Goal: Find specific page/section: Find specific page/section

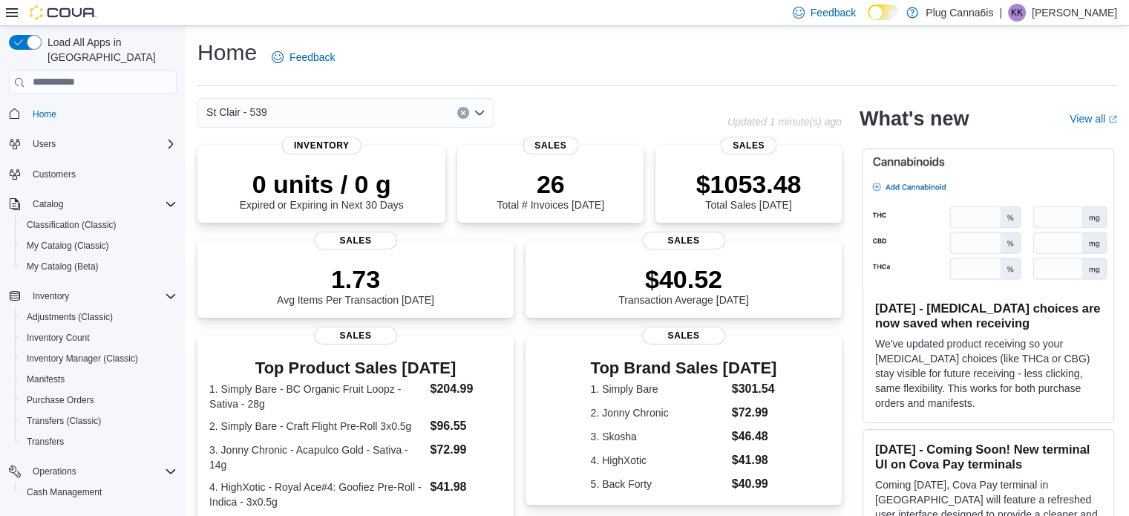
click at [460, 113] on icon "Clear input" at bounding box center [463, 113] width 6 height 6
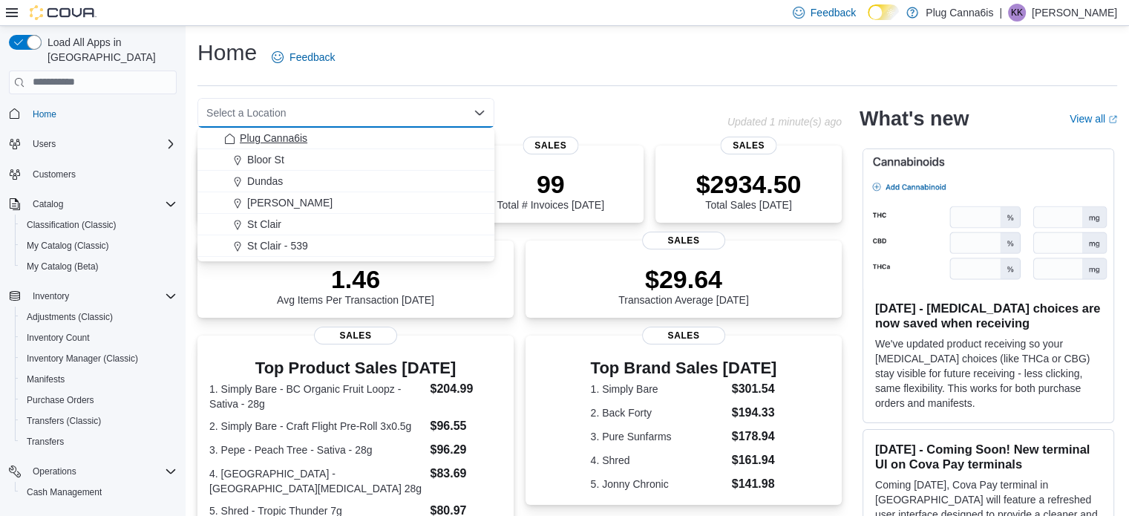
click at [296, 139] on span "Plug Canna6is" at bounding box center [274, 138] width 68 height 15
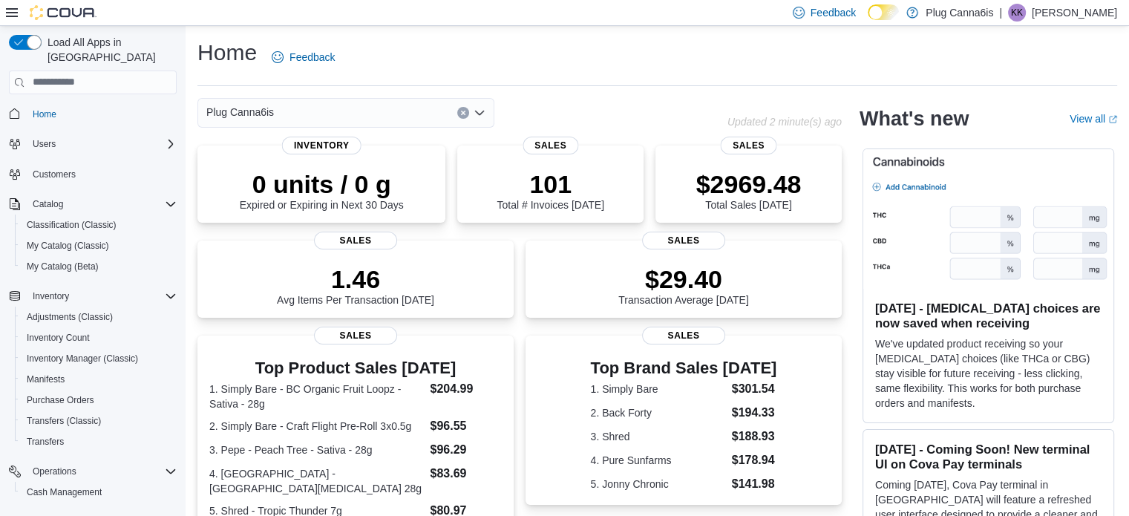
click at [462, 112] on icon "Clear input" at bounding box center [463, 113] width 4 height 4
click at [478, 112] on icon "Open list of options" at bounding box center [479, 112] width 9 height 4
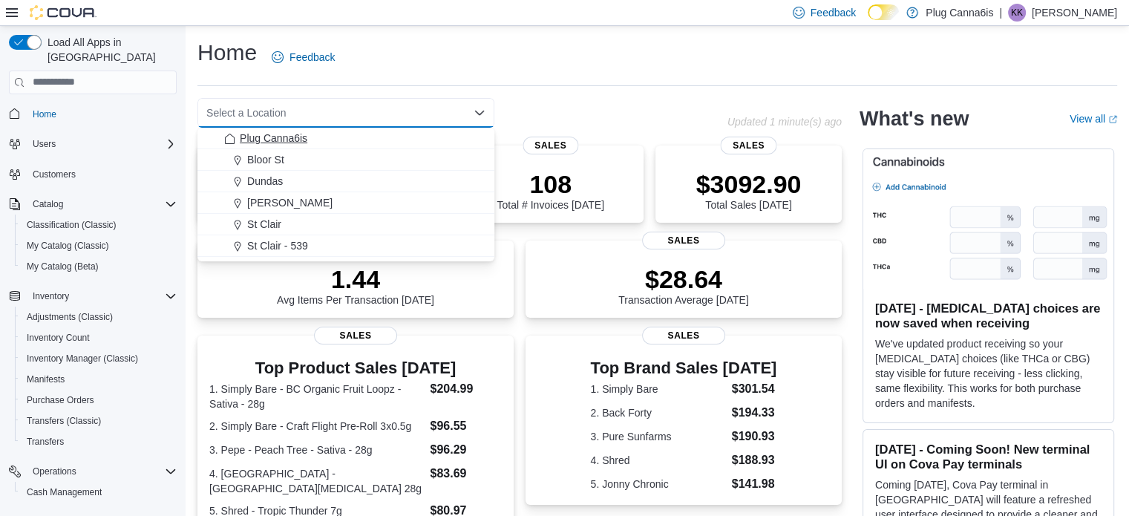
click at [274, 132] on span "Plug Canna6is" at bounding box center [274, 138] width 68 height 15
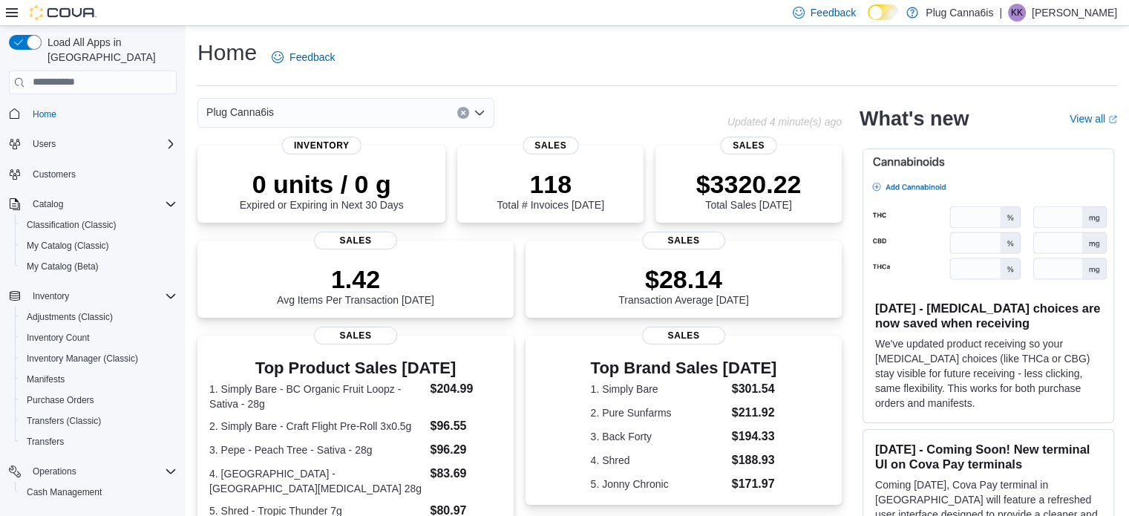
click at [581, 71] on div "Home Feedback" at bounding box center [657, 57] width 920 height 39
drag, startPoint x: 0, startPoint y: 0, endPoint x: 581, endPoint y: 71, distance: 585.5
click at [581, 71] on div "Home Feedback" at bounding box center [657, 57] width 920 height 39
click at [462, 112] on icon "Clear input" at bounding box center [463, 113] width 6 height 6
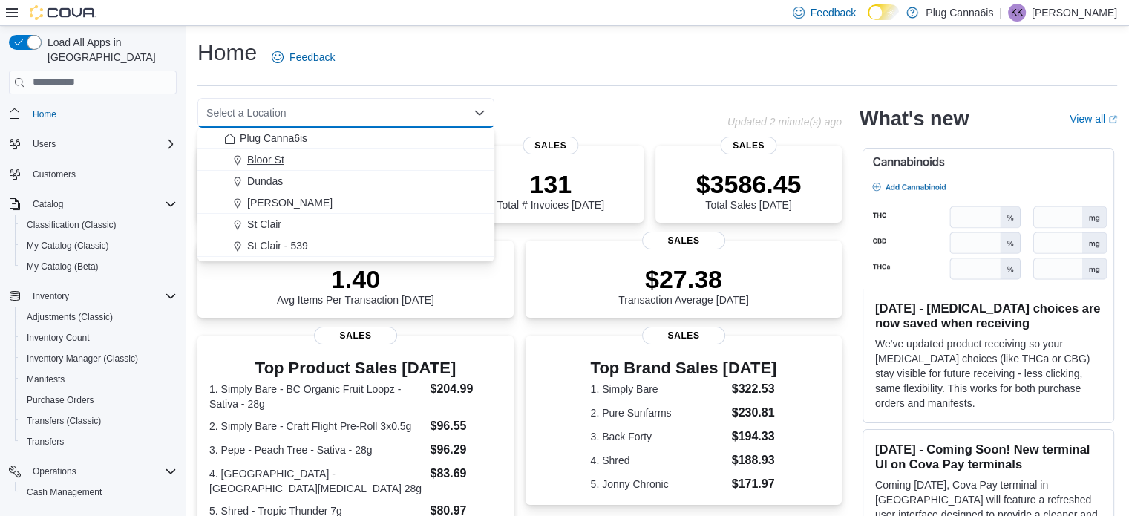
click at [291, 163] on div "Bloor St" at bounding box center [354, 159] width 261 height 15
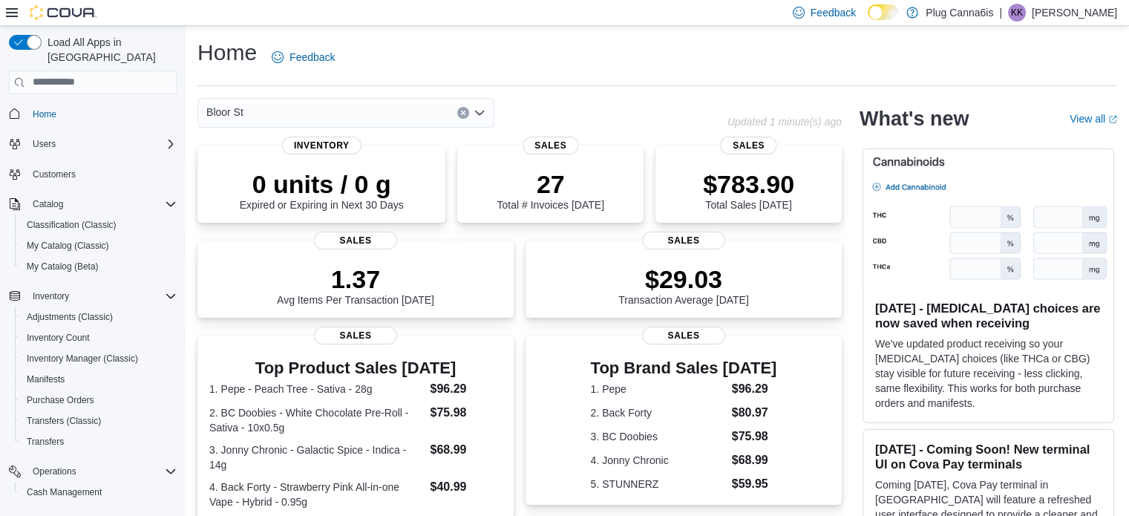
click at [460, 112] on icon "Clear input" at bounding box center [463, 113] width 6 height 6
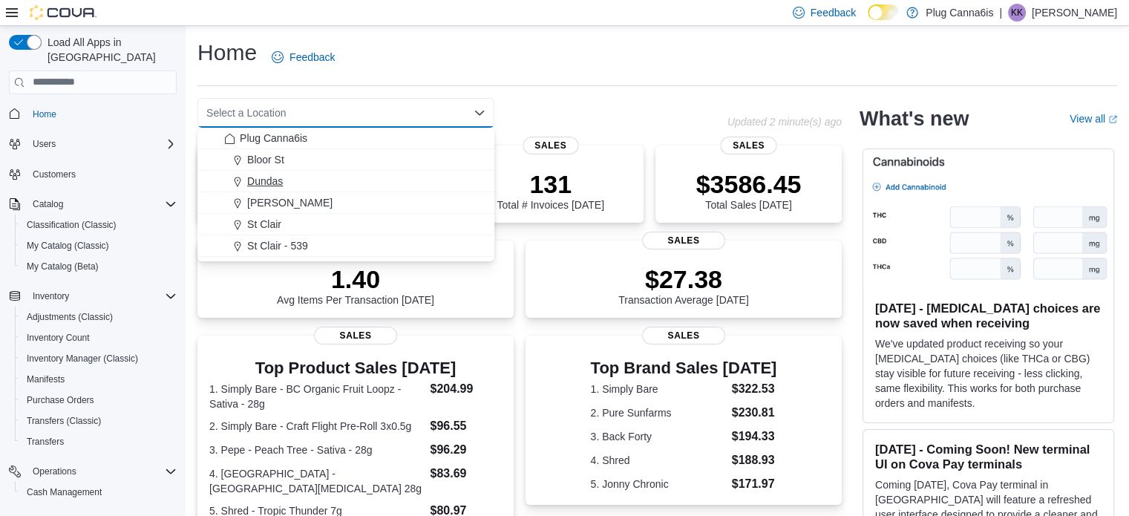
click at [272, 174] on span "Dundas" at bounding box center [265, 181] width 36 height 15
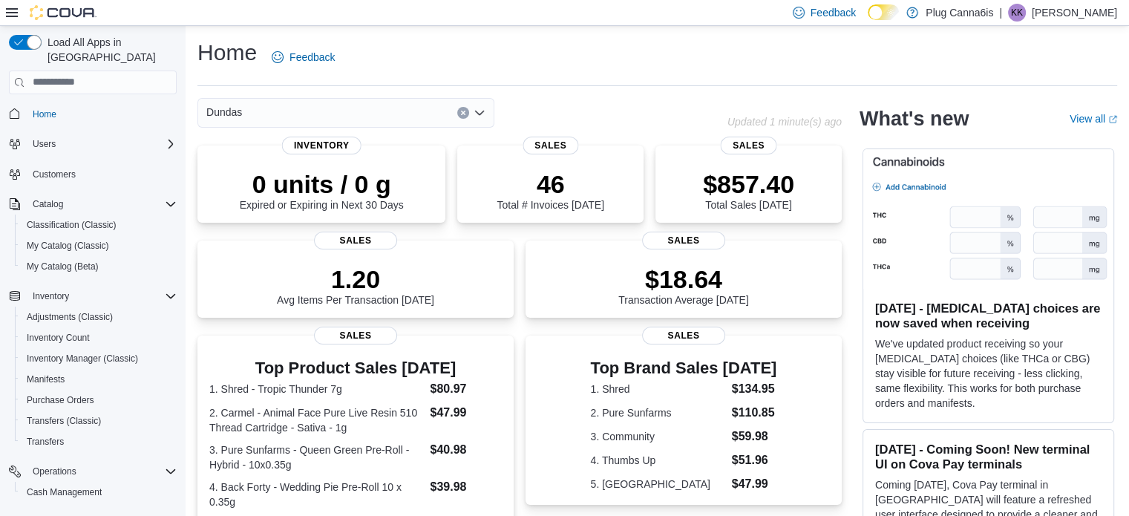
click at [462, 117] on button "Clear input" at bounding box center [463, 113] width 12 height 12
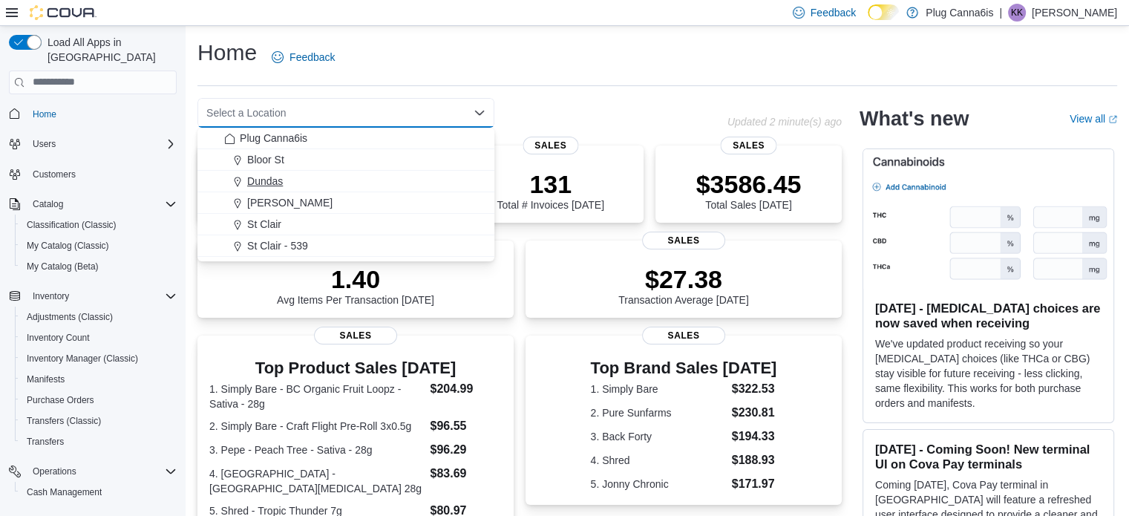
click at [270, 183] on span "Dundas" at bounding box center [265, 181] width 36 height 15
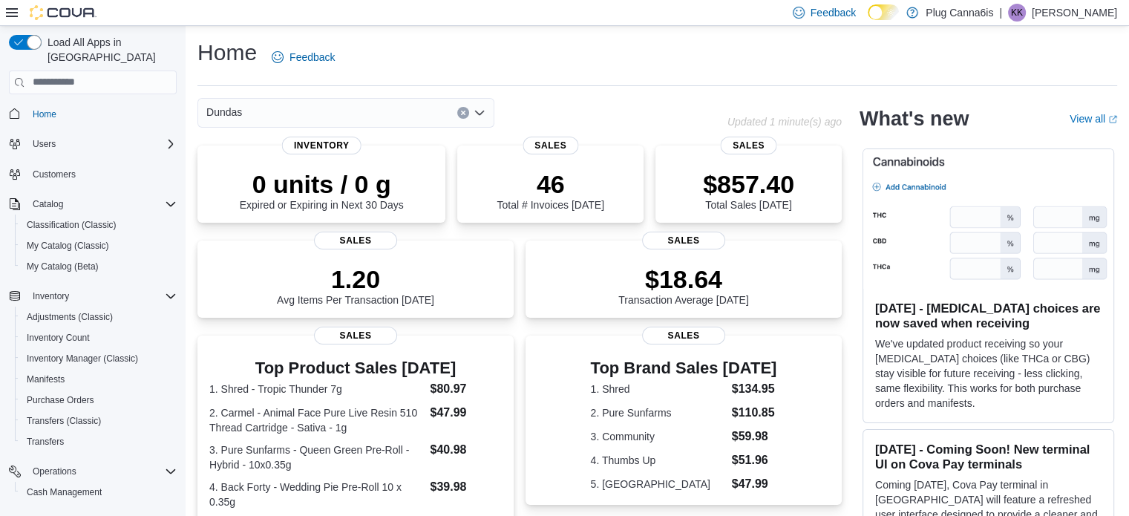
click at [458, 114] on button "Clear input" at bounding box center [463, 113] width 12 height 12
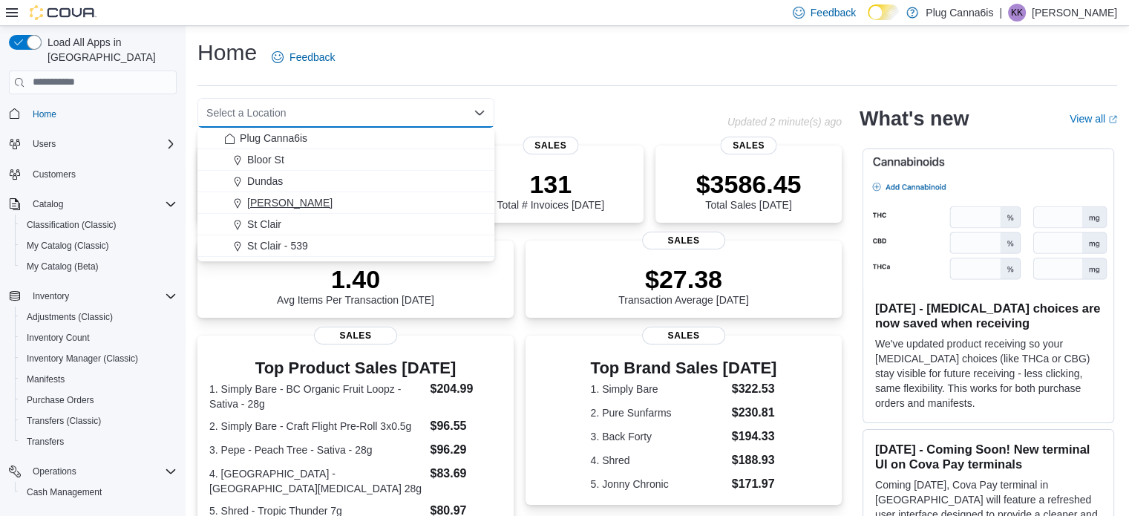
click at [271, 204] on span "[PERSON_NAME]" at bounding box center [289, 202] width 85 height 15
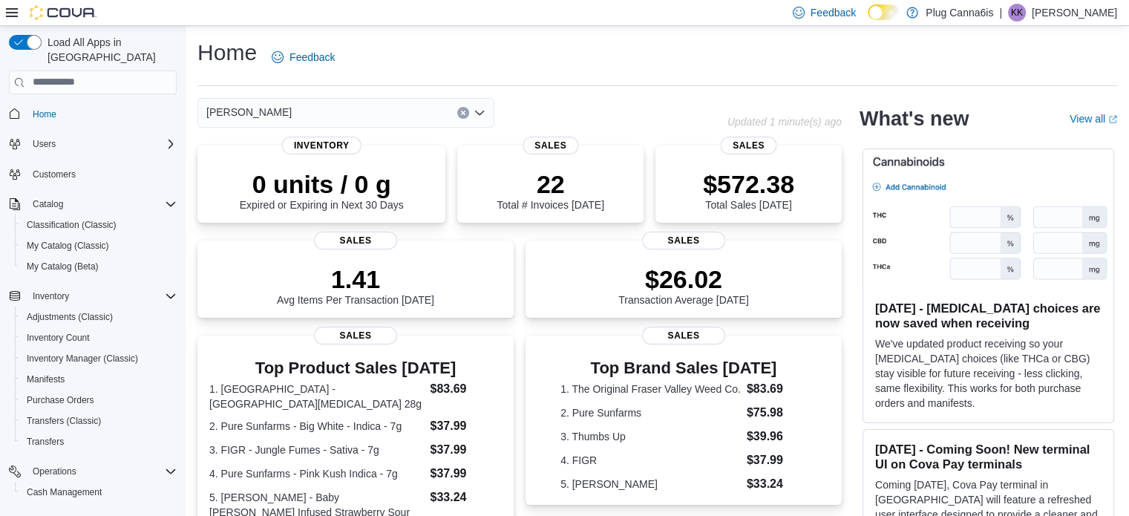
click at [465, 117] on button "Clear input" at bounding box center [463, 113] width 12 height 12
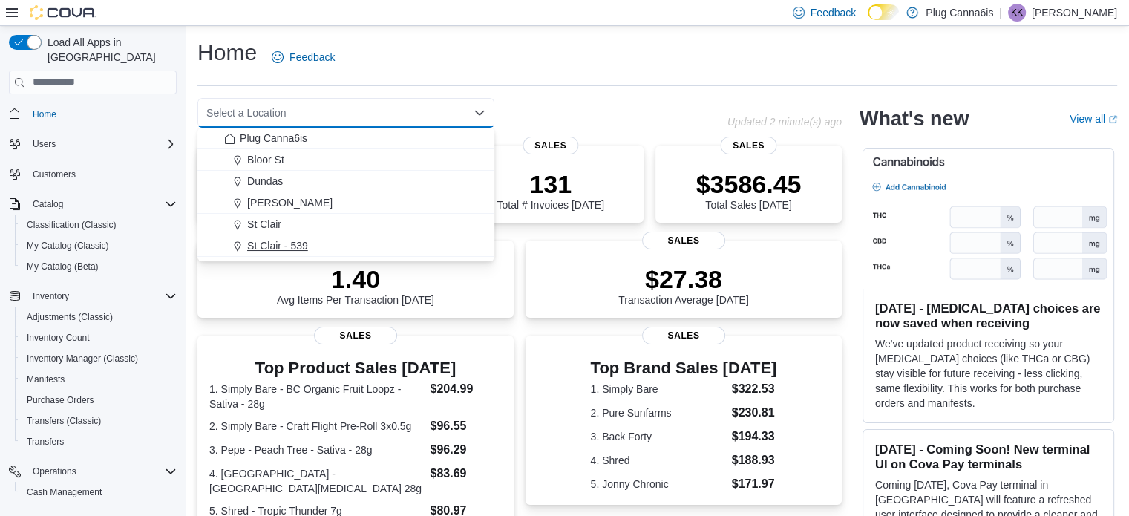
click at [307, 237] on button "St Clair - 539" at bounding box center [345, 246] width 297 height 22
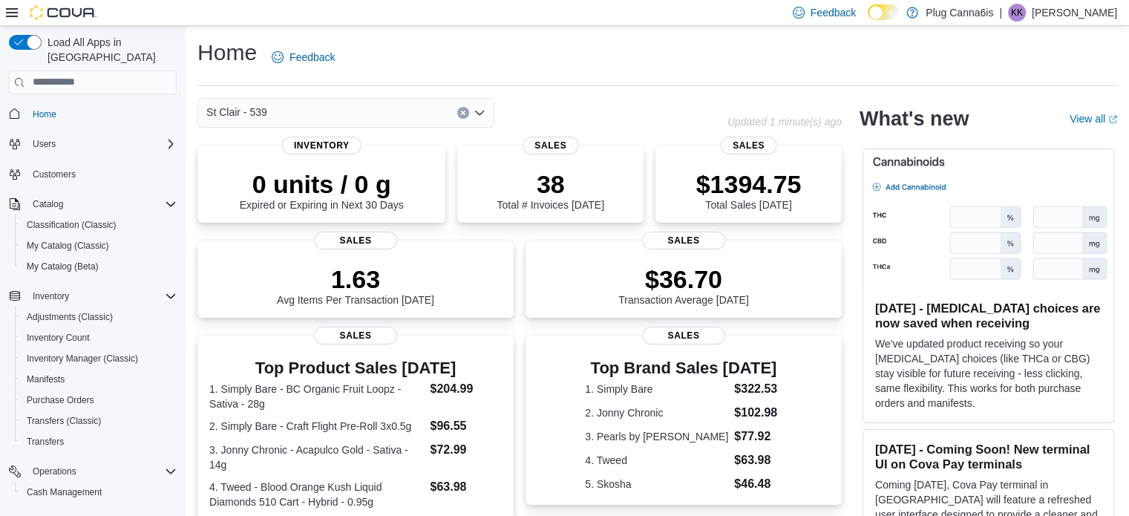
click at [460, 117] on button "Clear input" at bounding box center [463, 113] width 12 height 12
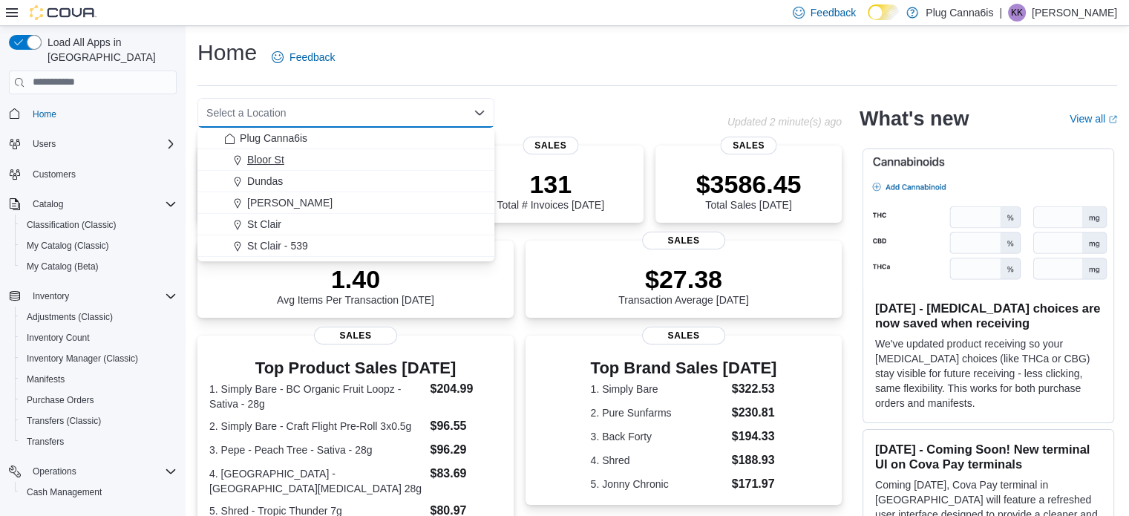
click at [266, 157] on span "Bloor St" at bounding box center [265, 159] width 37 height 15
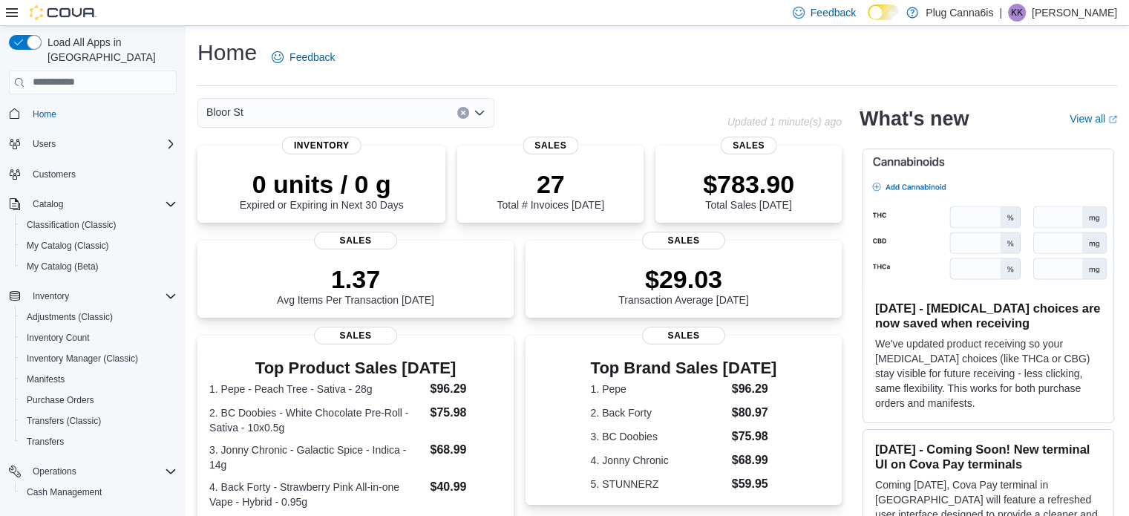
click at [460, 110] on icon "Clear input" at bounding box center [463, 113] width 6 height 6
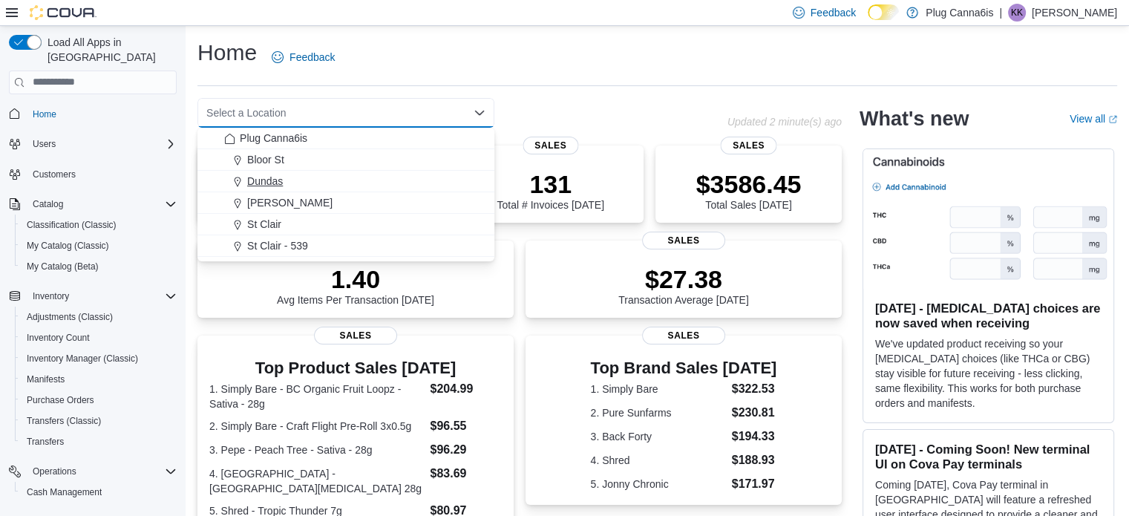
click at [264, 183] on span "Dundas" at bounding box center [265, 181] width 36 height 15
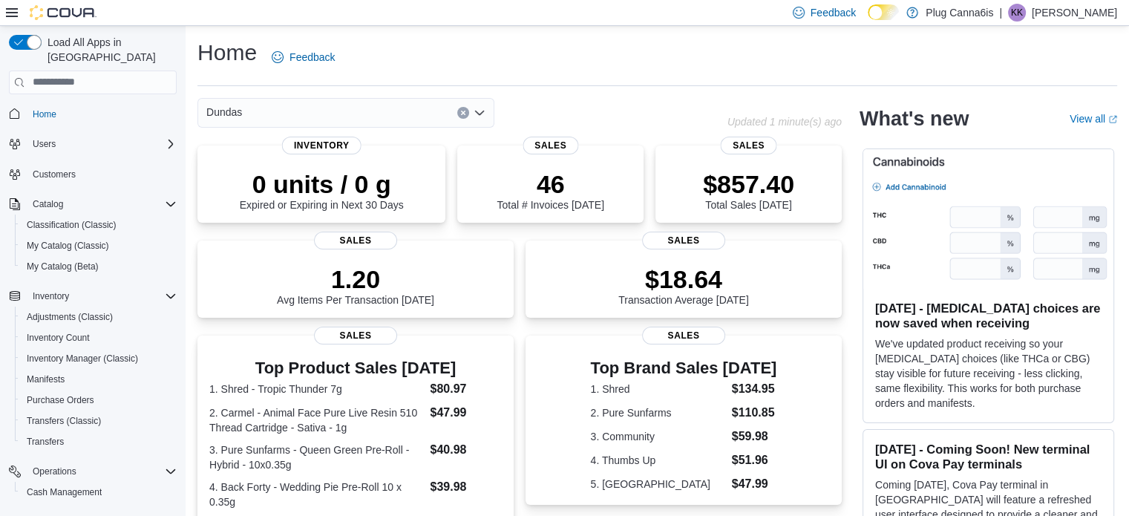
click at [463, 114] on icon "Clear input" at bounding box center [463, 113] width 6 height 6
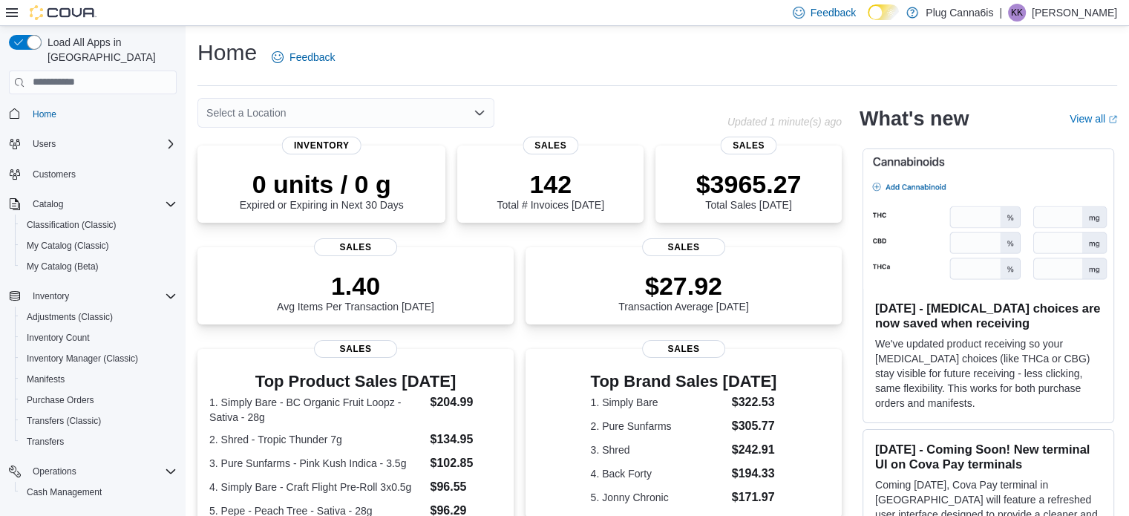
click at [561, 94] on div "Home Feedback Select a Location Updated 1 minute(s) ago 0 units / 0 g Expired o…" at bounding box center [657, 450] width 943 height 848
click at [479, 114] on icon "Open list of options" at bounding box center [479, 112] width 9 height 4
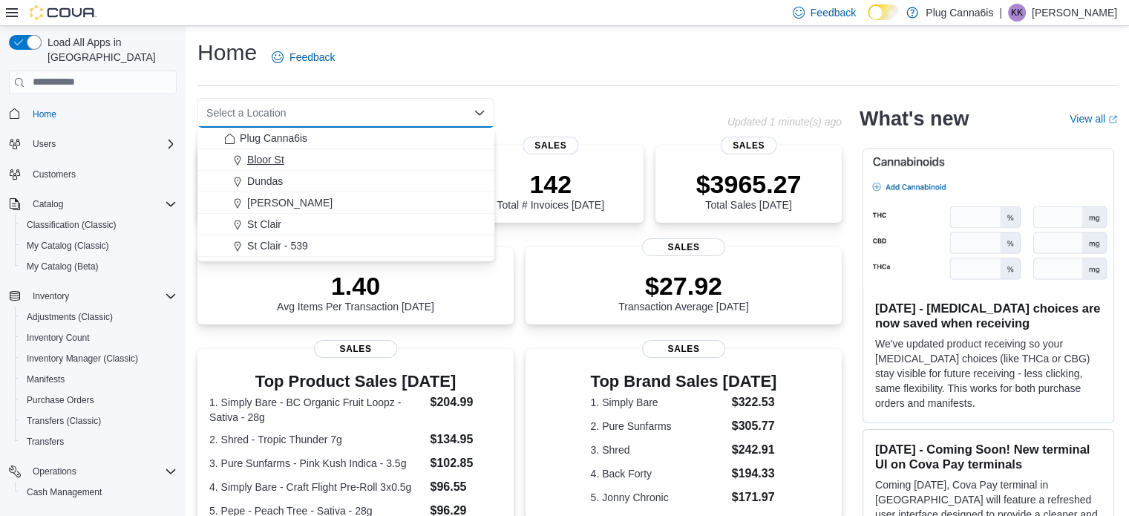
click at [273, 153] on span "Bloor St" at bounding box center [265, 159] width 37 height 15
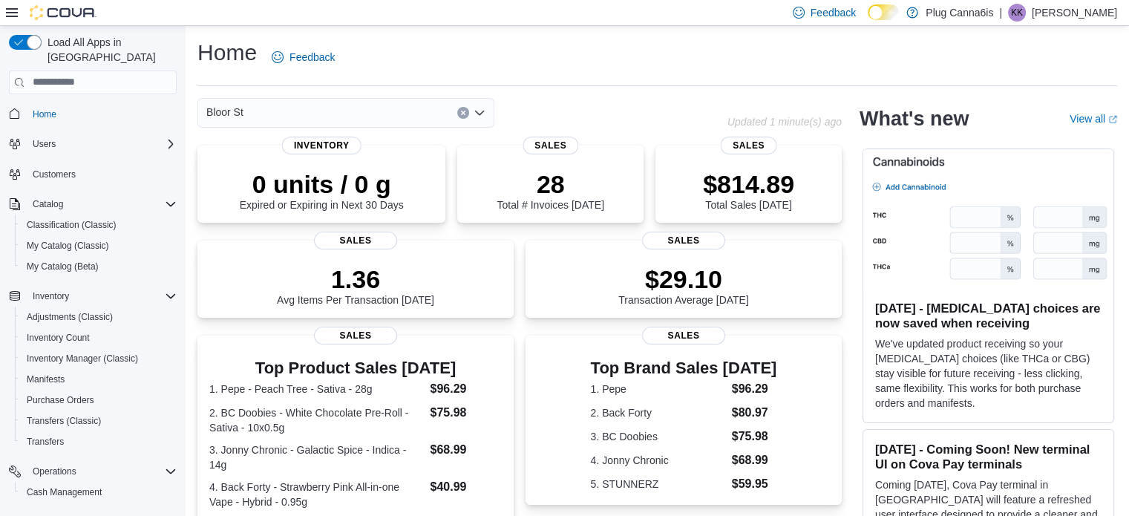
click at [462, 114] on icon "Clear input" at bounding box center [463, 113] width 4 height 4
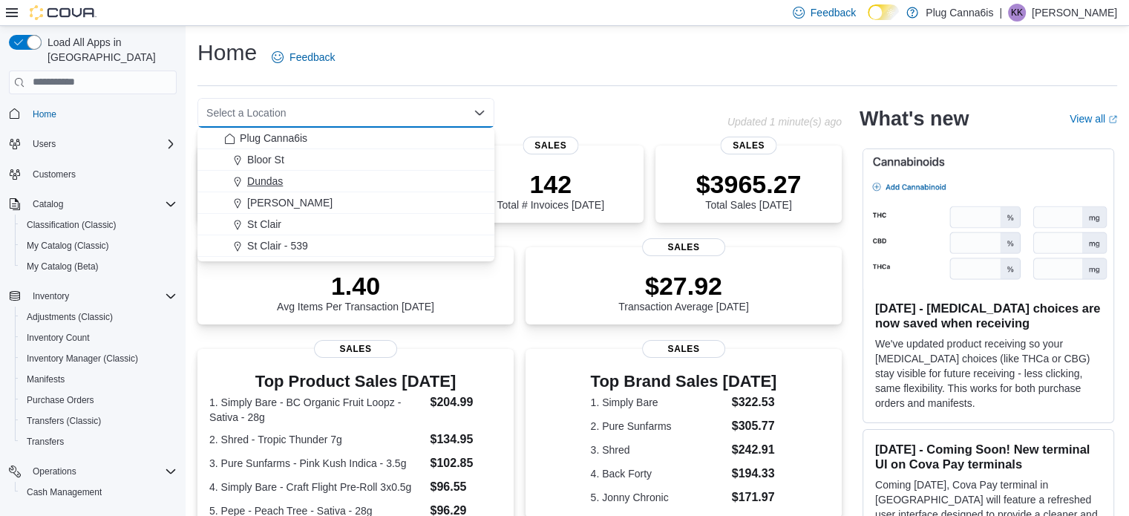
click at [273, 171] on button "Dundas" at bounding box center [345, 182] width 297 height 22
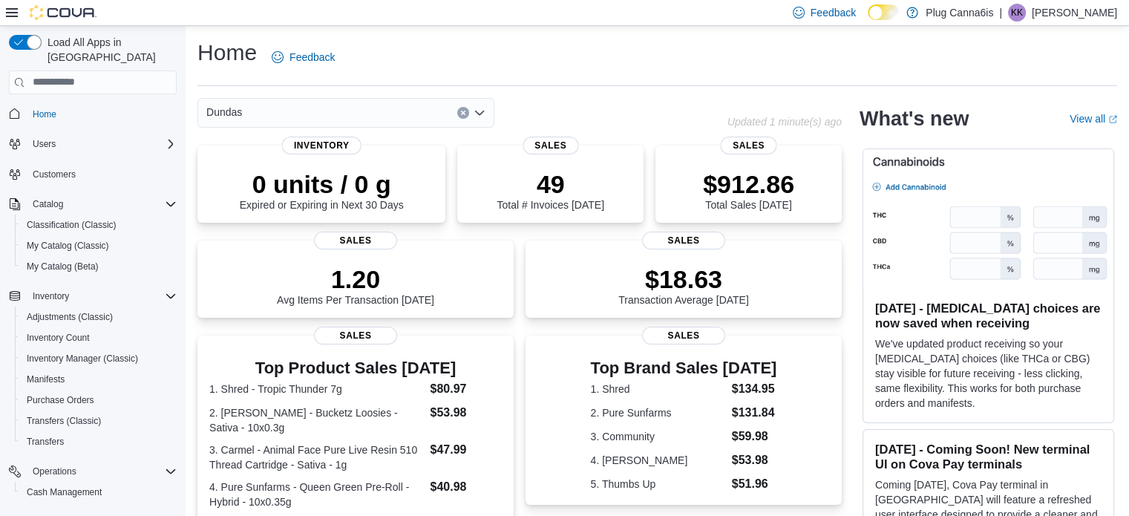
click at [461, 118] on button "Clear input" at bounding box center [463, 113] width 12 height 12
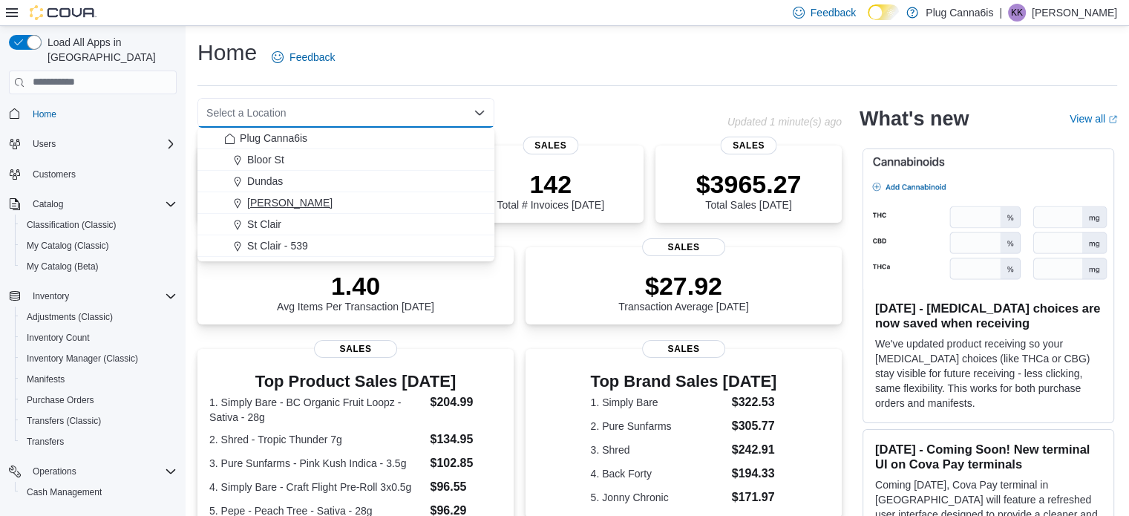
click at [270, 203] on span "[PERSON_NAME]" at bounding box center [289, 202] width 85 height 15
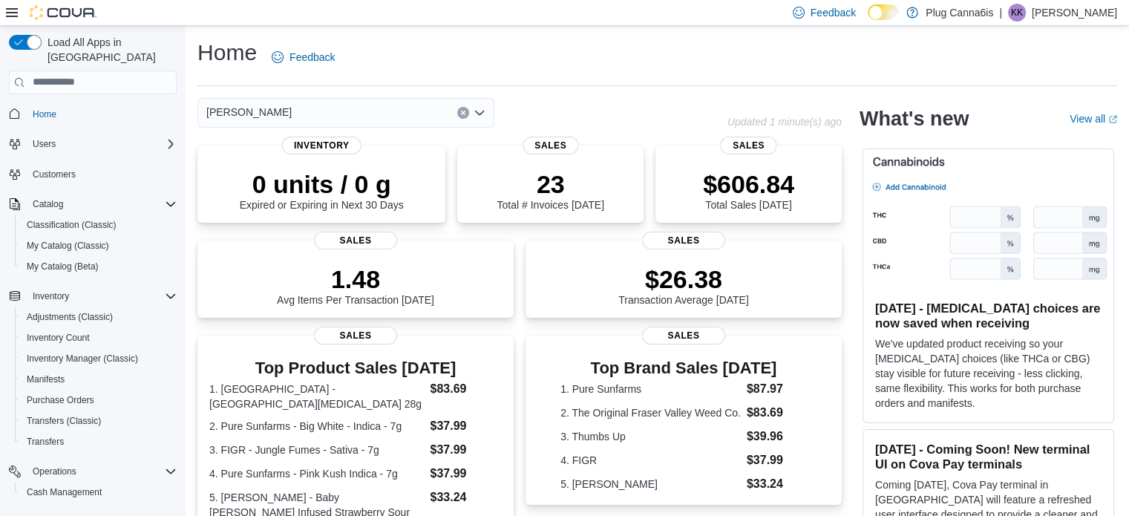
click at [462, 114] on icon "Clear input" at bounding box center [463, 113] width 6 height 6
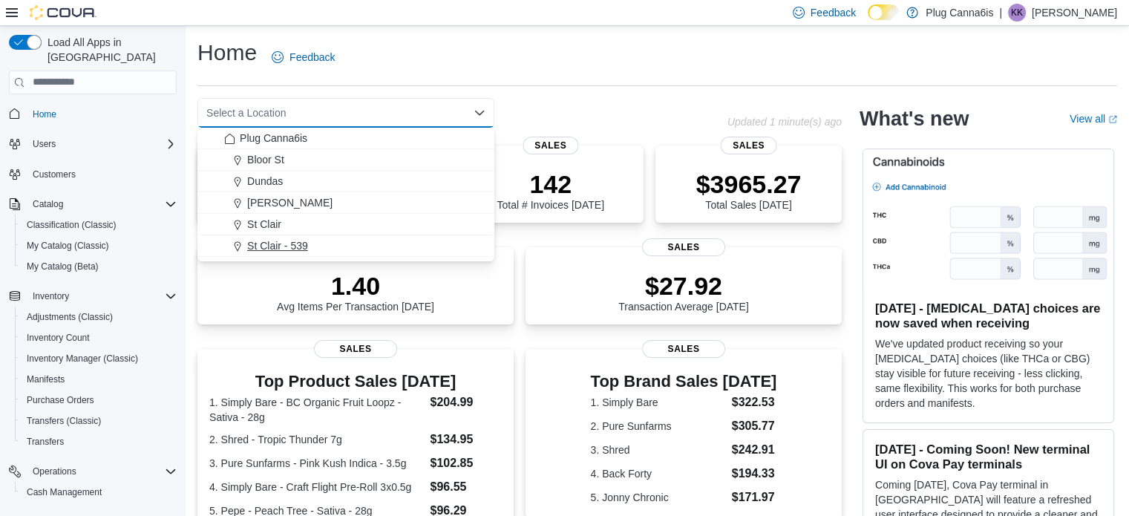
click at [266, 238] on span "St Clair - 539" at bounding box center [277, 245] width 61 height 15
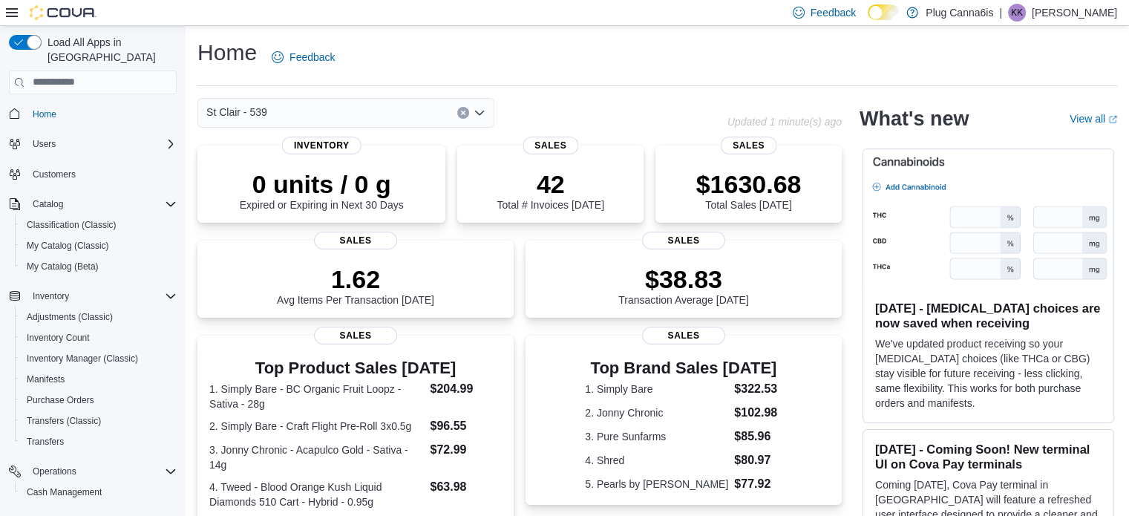
click at [460, 112] on icon "Clear input" at bounding box center [463, 113] width 6 height 6
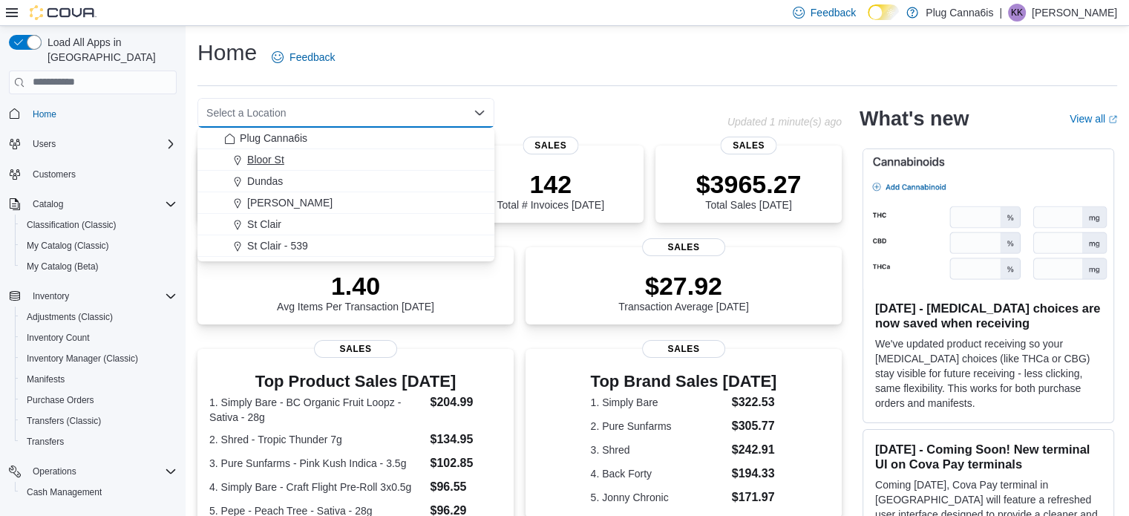
click at [278, 159] on span "Bloor St" at bounding box center [265, 159] width 37 height 15
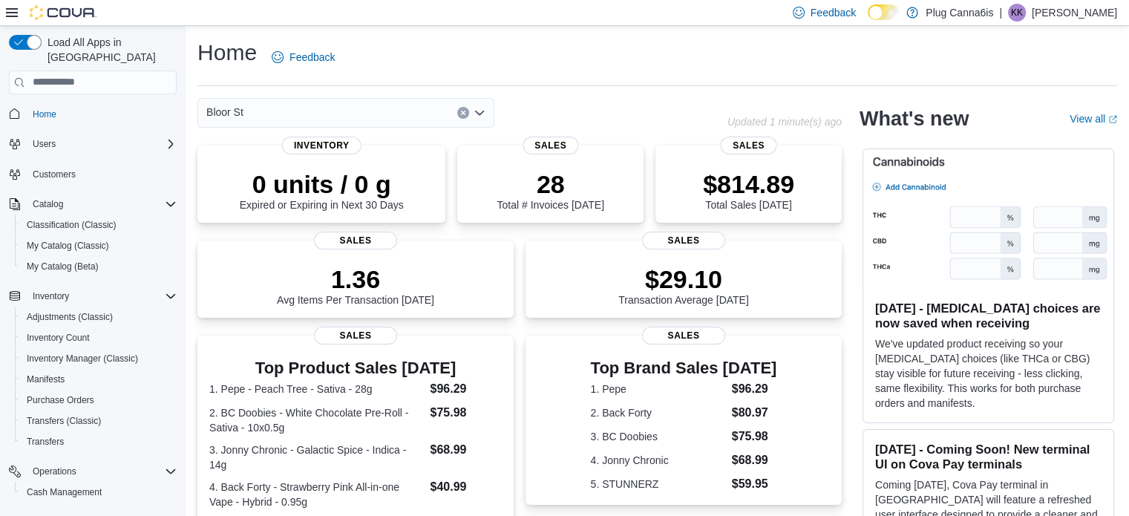
click at [580, 52] on div "Home Feedback" at bounding box center [657, 57] width 920 height 39
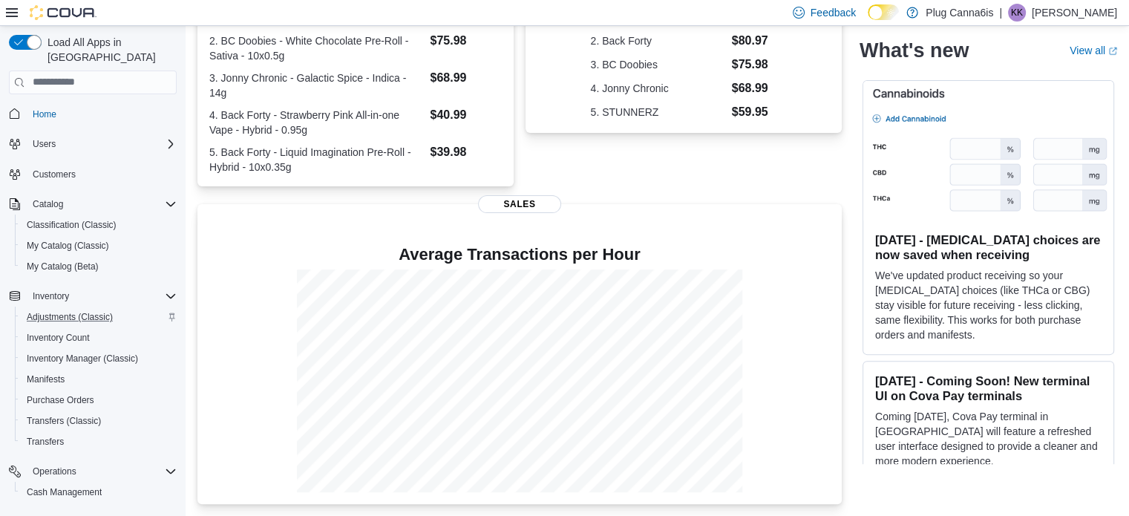
scroll to position [128, 0]
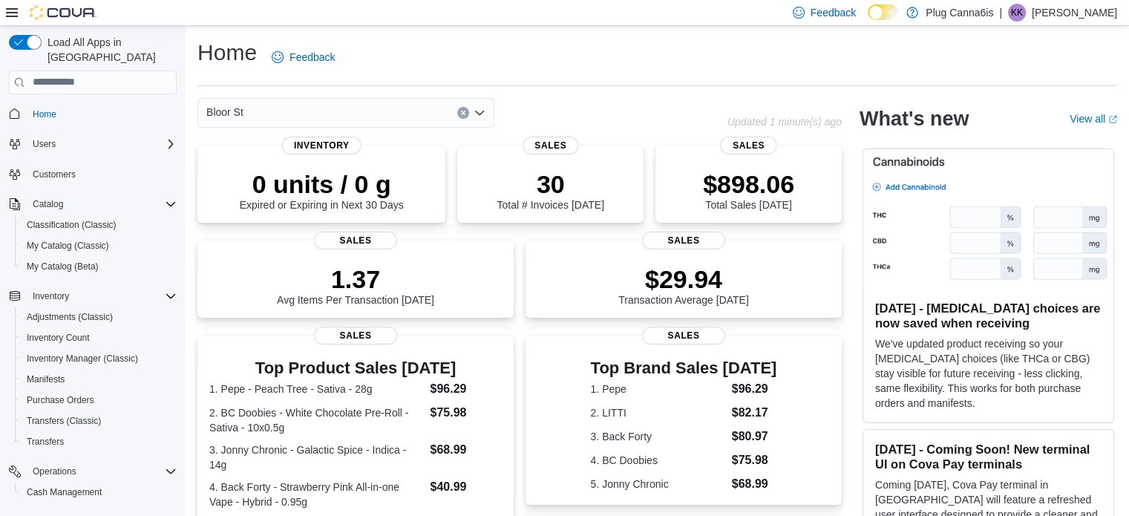
click at [462, 115] on icon "Clear input" at bounding box center [463, 113] width 6 height 6
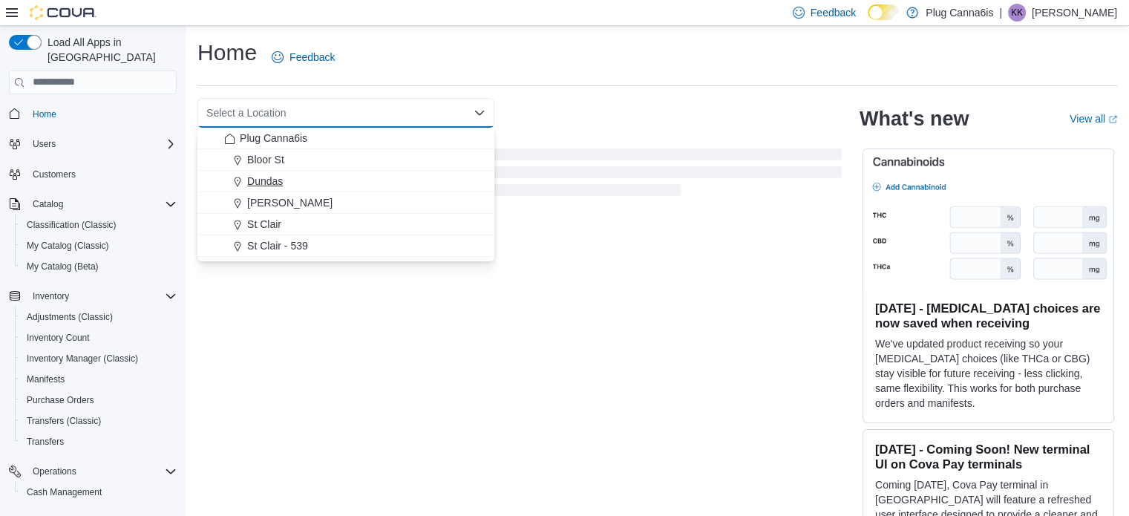
click at [270, 174] on span "Dundas" at bounding box center [265, 181] width 36 height 15
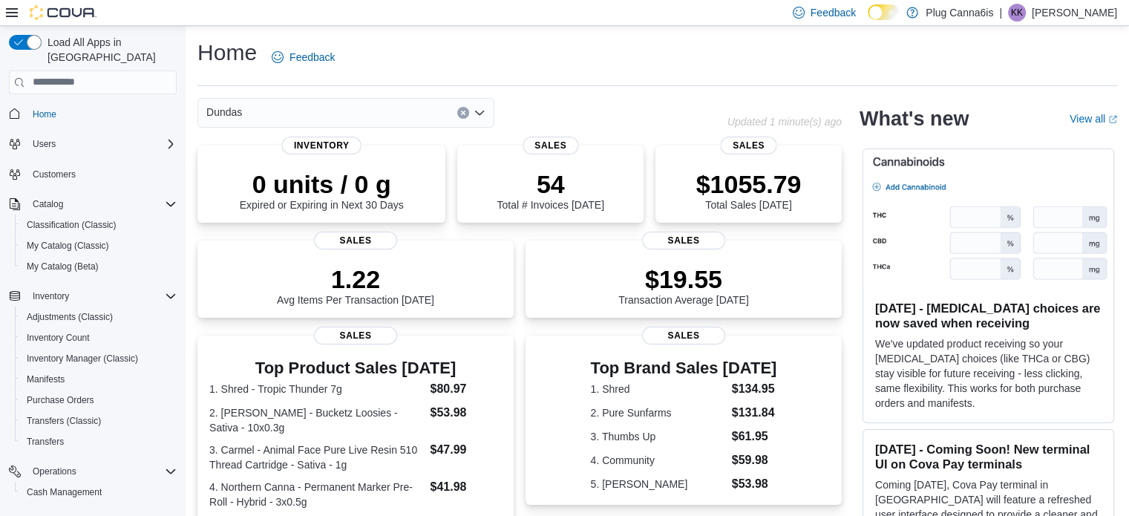
click at [465, 111] on icon "Clear input" at bounding box center [463, 113] width 4 height 4
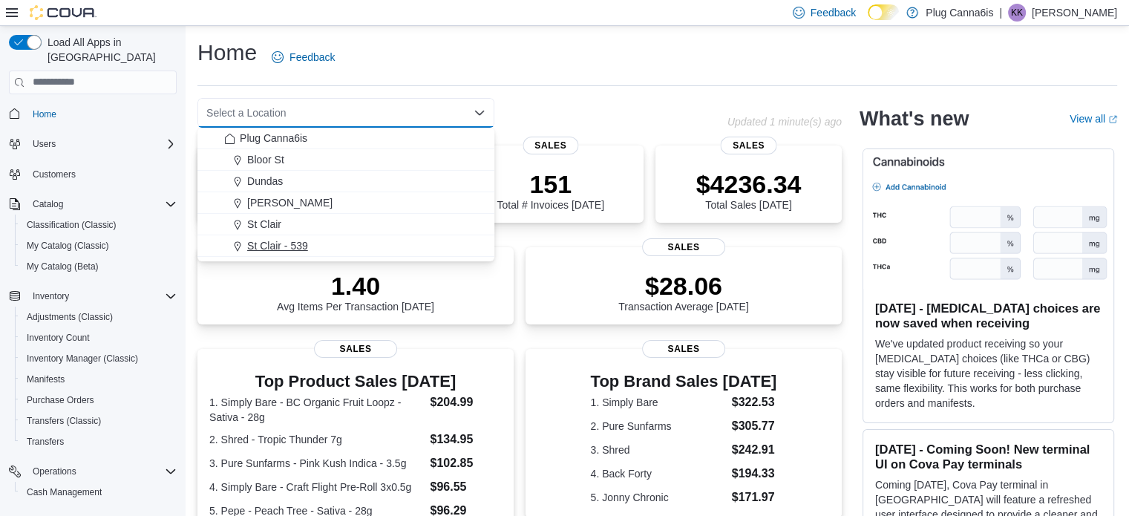
click at [282, 243] on span "St Clair - 539" at bounding box center [277, 245] width 61 height 15
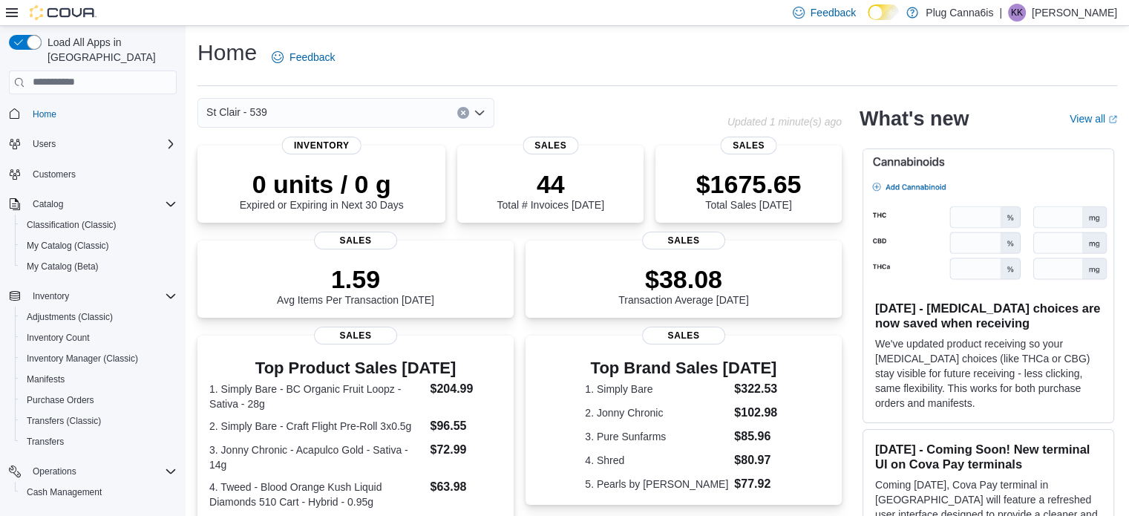
click at [459, 115] on button "Clear input" at bounding box center [463, 113] width 12 height 12
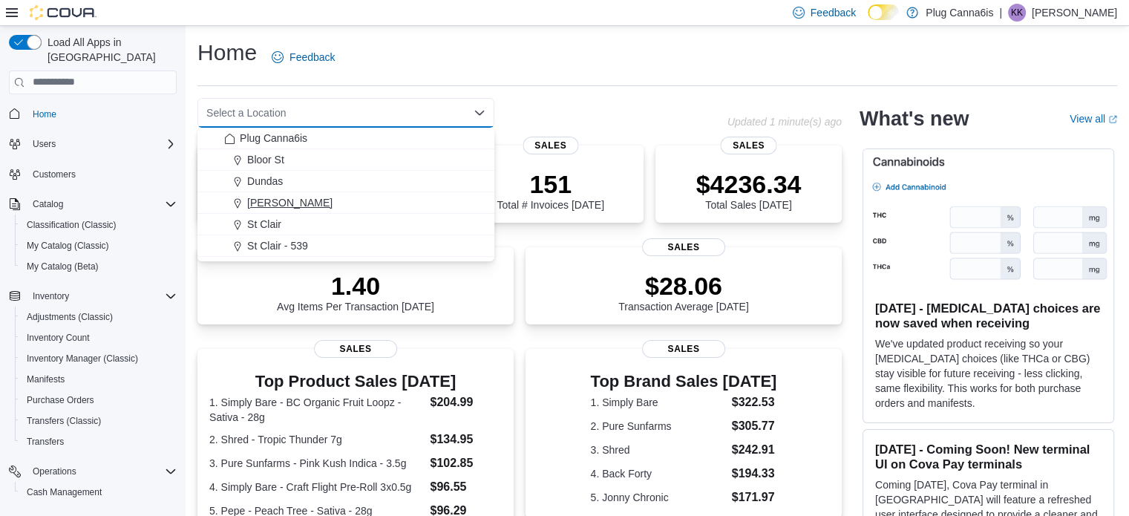
click at [278, 208] on span "[PERSON_NAME]" at bounding box center [289, 202] width 85 height 15
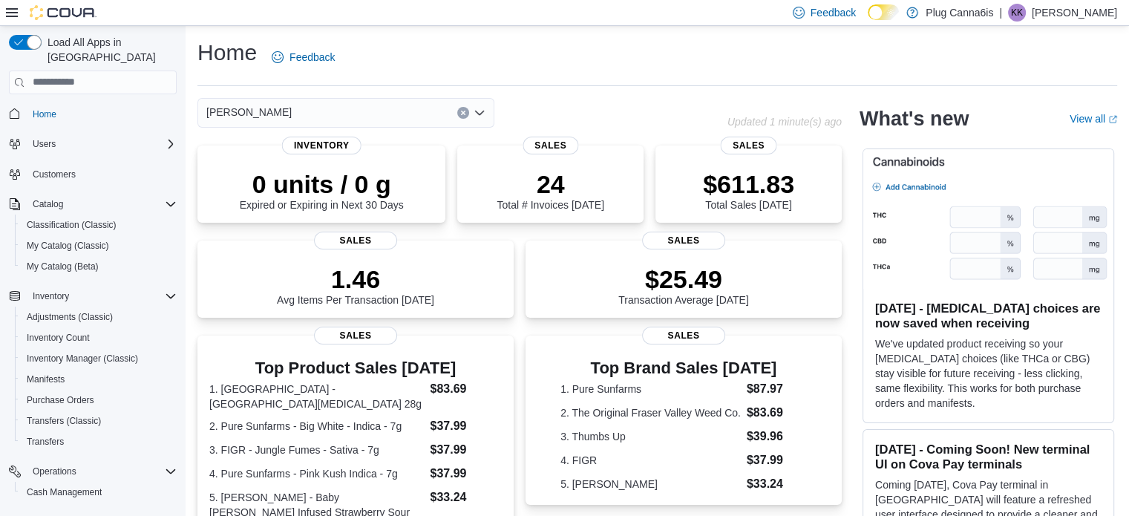
click at [462, 112] on icon "Clear input" at bounding box center [463, 113] width 4 height 4
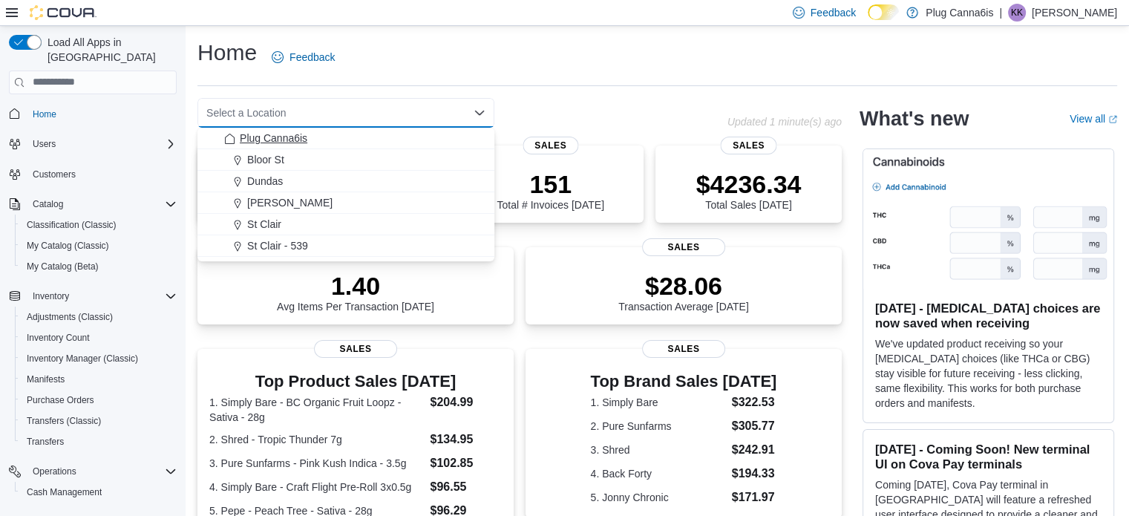
click at [306, 140] on span "Plug Canna6is" at bounding box center [274, 138] width 68 height 15
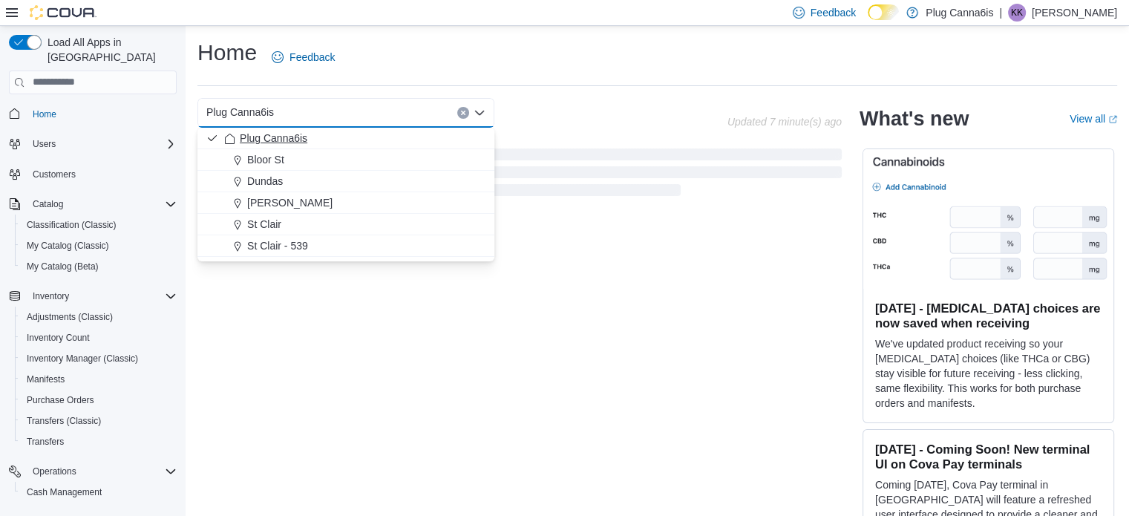
click at [288, 137] on span "Plug Canna6is" at bounding box center [274, 138] width 68 height 15
